Goal: Book appointment/travel/reservation

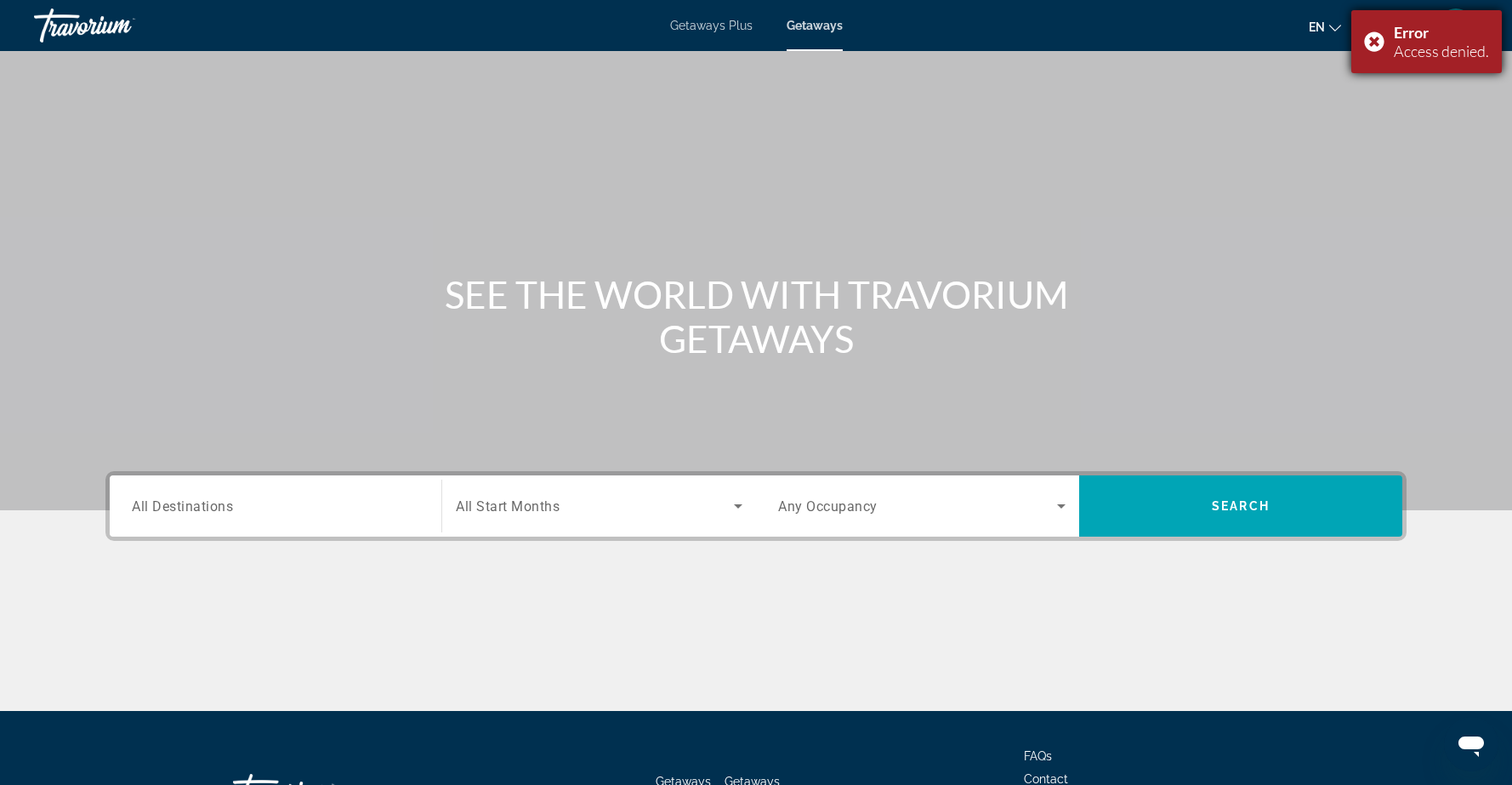
click at [1374, 41] on div "Error Access denied." at bounding box center [1426, 41] width 151 height 62
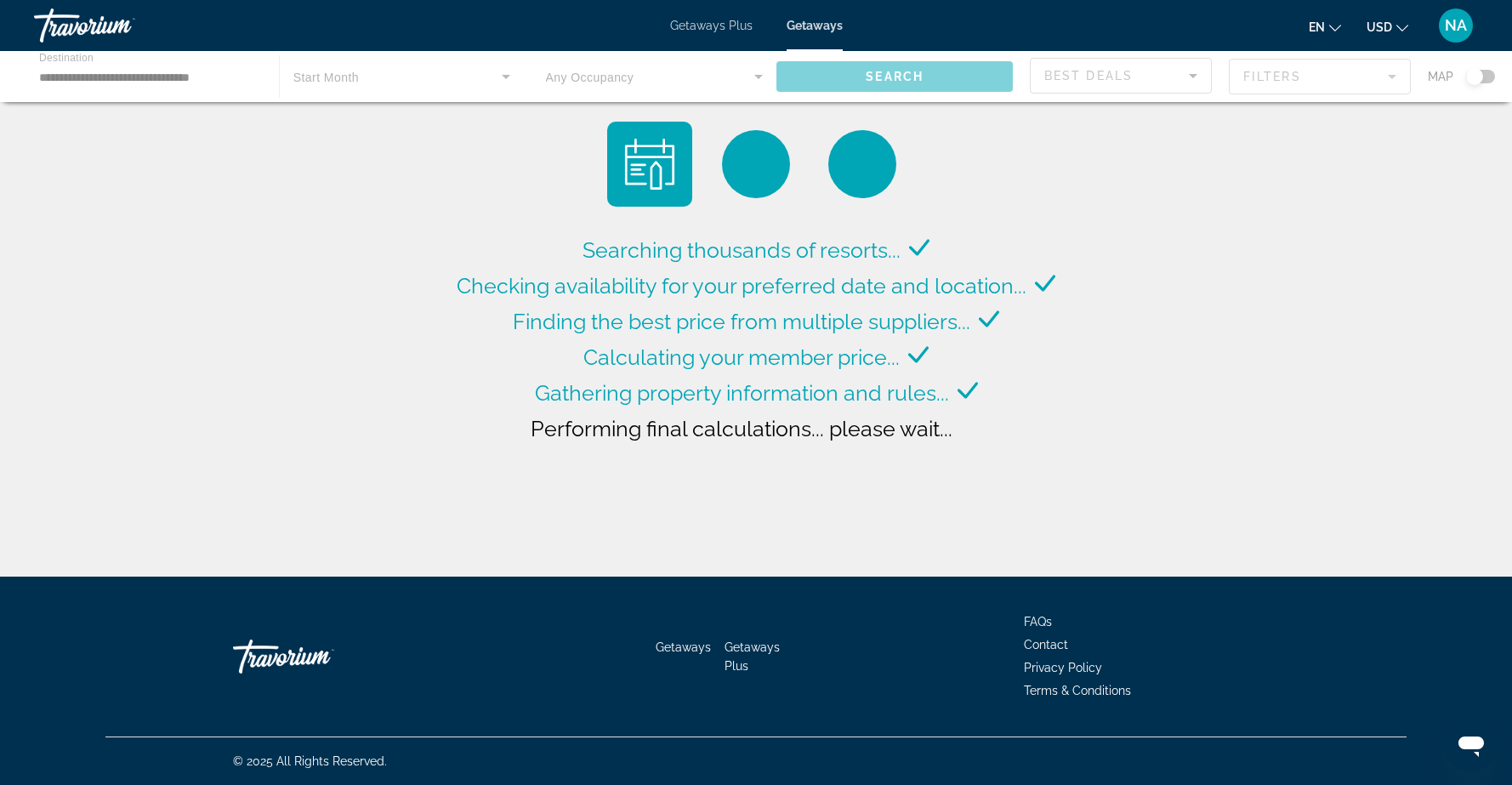
click at [585, 75] on div "Main content" at bounding box center [756, 76] width 1512 height 51
